Goal: Information Seeking & Learning: Learn about a topic

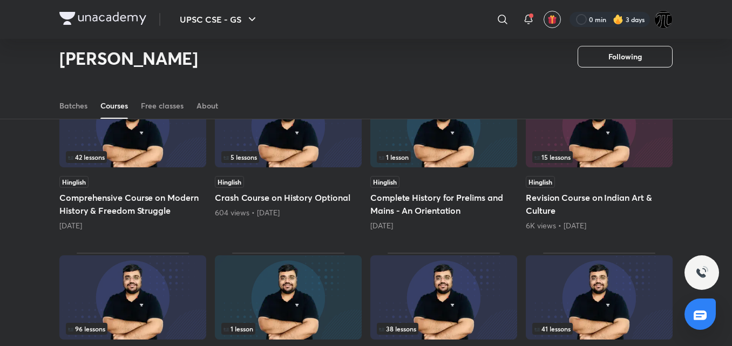
scroll to position [299, 0]
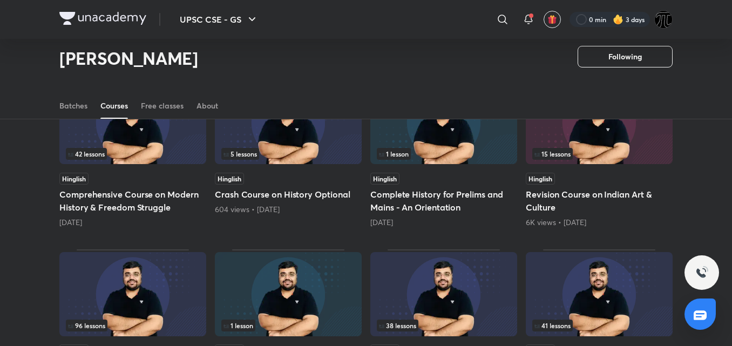
click at [89, 199] on h5 "Comprehensive Course on Modern History & Freedom Struggle" at bounding box center [132, 201] width 147 height 26
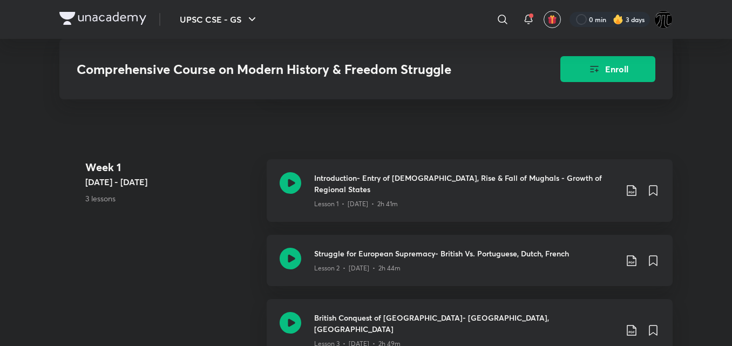
scroll to position [558, 0]
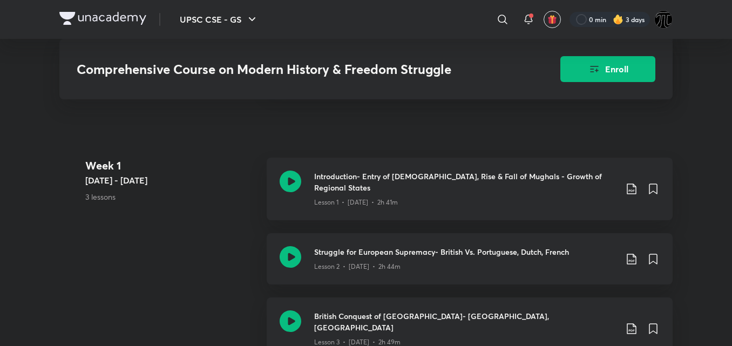
click at [249, 233] on div "Week [DATE] 9 - [DATE] 3 lessons Introduction- Entry of [DEMOGRAPHIC_DATA], Ris…" at bounding box center [366, 265] width 614 height 215
click at [248, 230] on div "Week [DATE] 9 - [DATE] 3 lessons Introduction- Entry of [DEMOGRAPHIC_DATA], Ris…" at bounding box center [366, 265] width 614 height 215
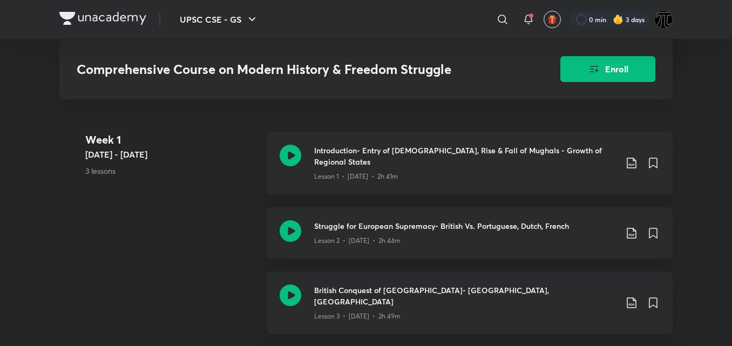
scroll to position [588, 0]
